Goal: Task Accomplishment & Management: Manage account settings

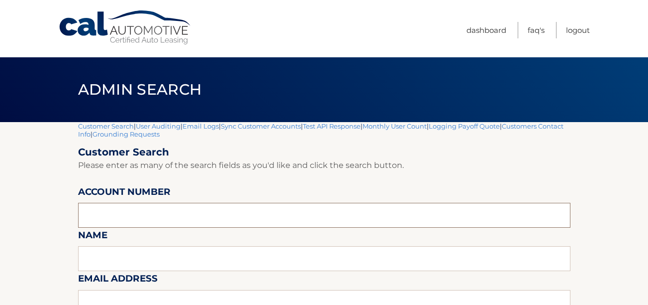
paste input "44455545159"
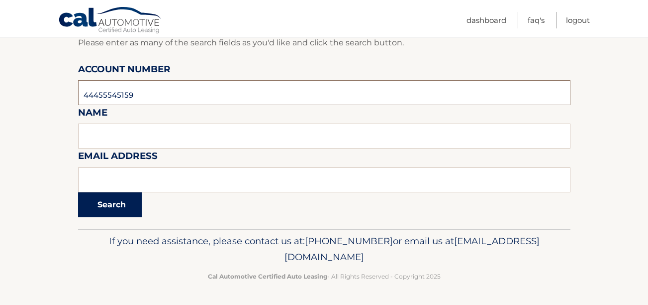
type input "44455545159"
click at [123, 201] on button "Search" at bounding box center [110, 204] width 64 height 25
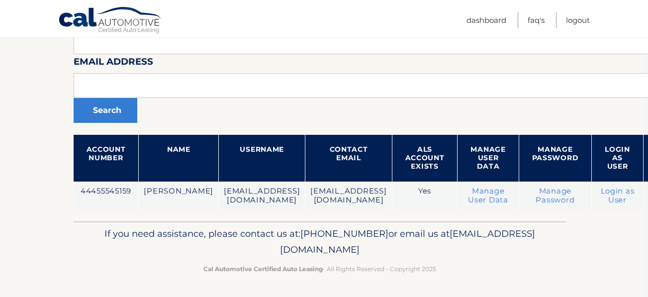
scroll to position [216, 0]
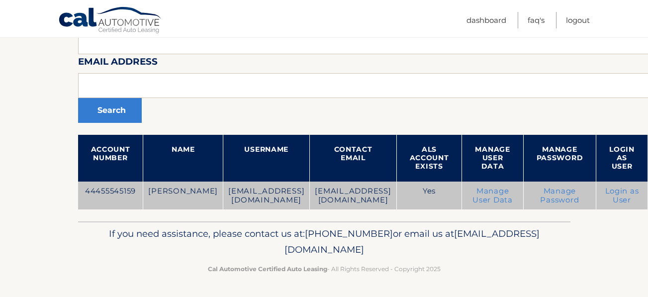
click at [606, 197] on link "Login as User" at bounding box center [623, 196] width 34 height 18
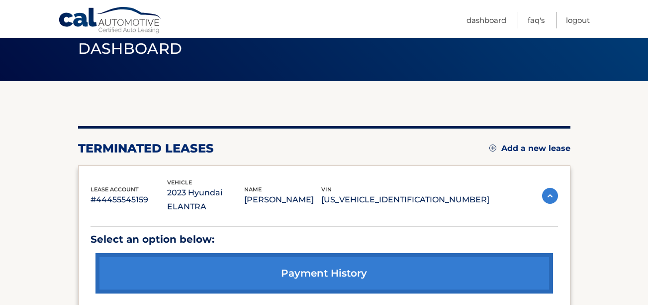
scroll to position [39, 0]
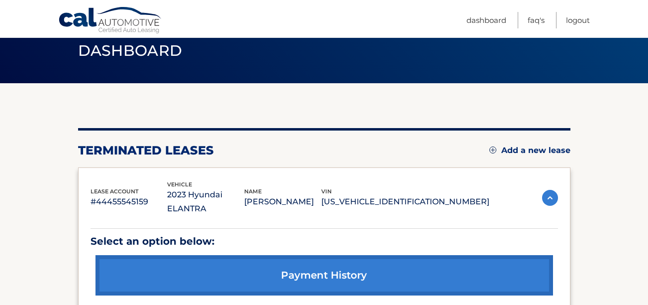
click at [534, 148] on link "Add a new lease" at bounding box center [530, 150] width 81 height 10
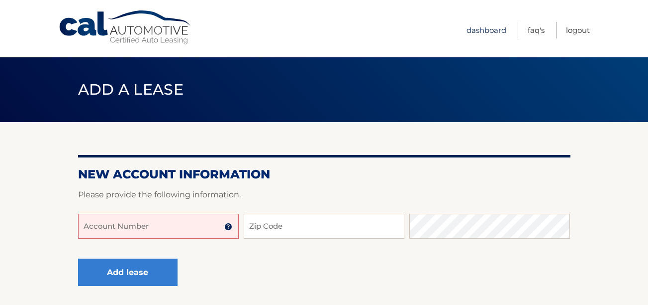
click at [490, 30] on link "Dashboard" at bounding box center [487, 30] width 40 height 16
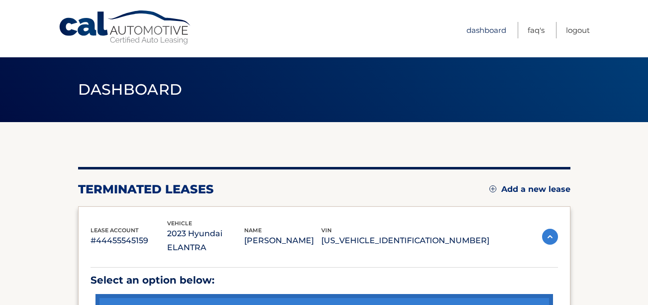
click at [483, 28] on link "Dashboard" at bounding box center [487, 30] width 40 height 16
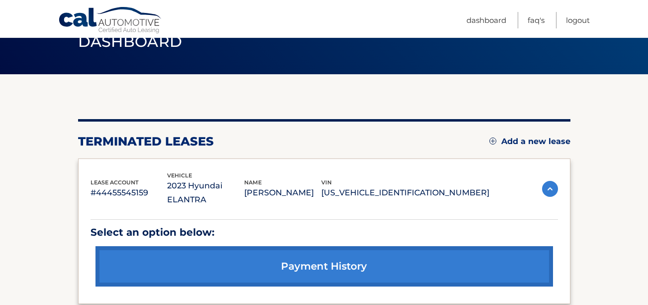
scroll to position [39, 0]
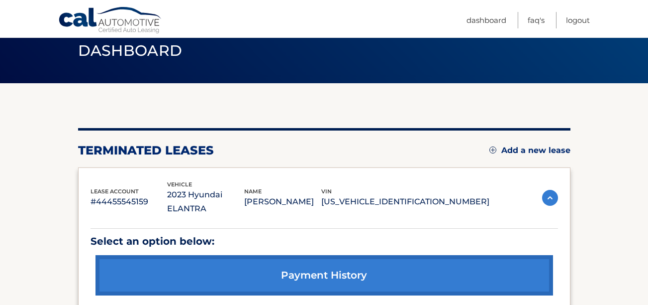
click at [523, 151] on link "Add a new lease" at bounding box center [530, 150] width 81 height 10
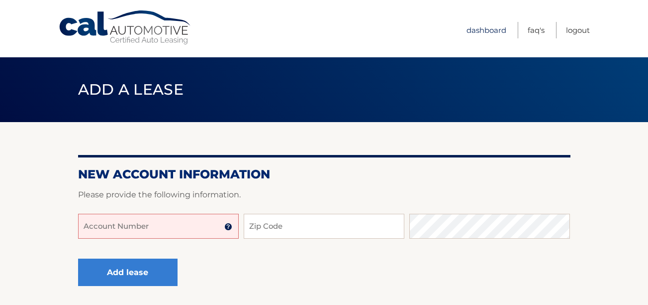
click at [497, 27] on link "Dashboard" at bounding box center [487, 30] width 40 height 16
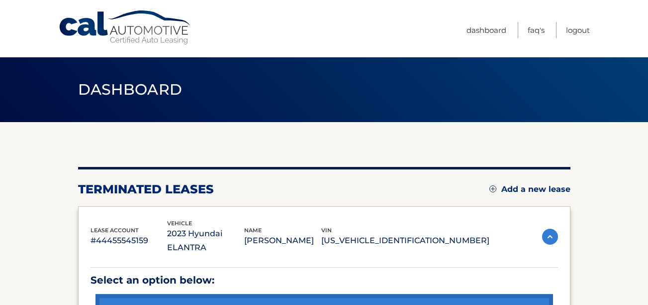
click at [244, 234] on p "2023 Hyundai ELANTRA" at bounding box center [205, 240] width 77 height 28
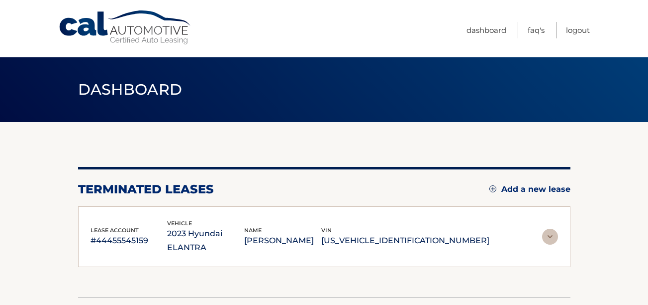
drag, startPoint x: 290, startPoint y: 234, endPoint x: 396, endPoint y: 234, distance: 106.5
click at [396, 234] on div "lease account #44455545159 vehicle 2023 Hyundai ELANTRA name [PERSON_NAME] vin …" at bounding box center [290, 236] width 399 height 36
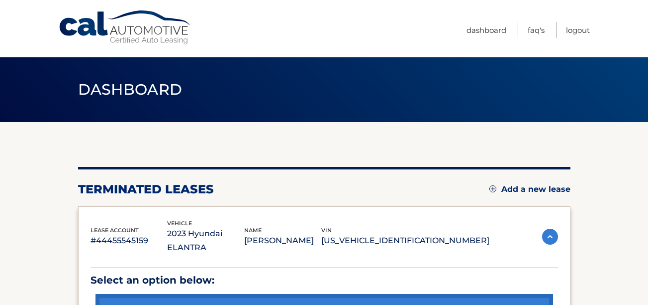
drag, startPoint x: 396, startPoint y: 234, endPoint x: 439, endPoint y: 234, distance: 43.3
click at [439, 234] on p "[US_VEHICLE_IDENTIFICATION_NUMBER]" at bounding box center [405, 240] width 168 height 14
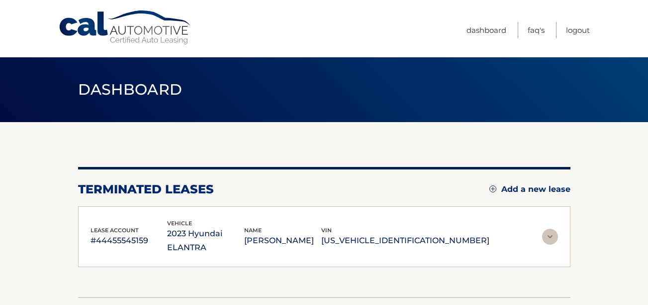
click at [321, 233] on p "[PERSON_NAME]" at bounding box center [282, 240] width 77 height 14
